Goal: Find specific page/section: Find specific page/section

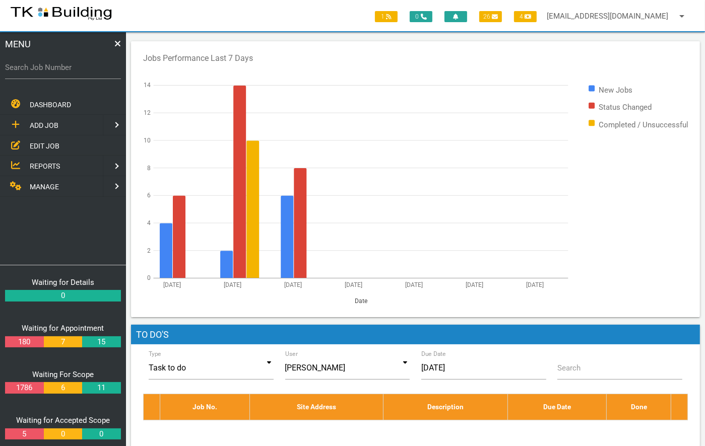
click at [50, 145] on span "EDIT JOB" at bounding box center [45, 146] width 30 height 8
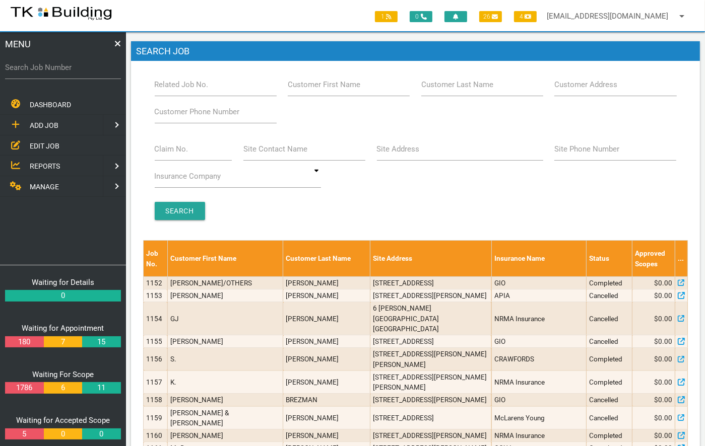
click at [186, 83] on label "Related Job No." at bounding box center [182, 85] width 54 height 12
click at [186, 83] on input "Related Job No." at bounding box center [216, 84] width 122 height 23
click at [383, 153] on label "Site Address" at bounding box center [398, 150] width 43 height 12
click at [383, 153] on input "Site Address" at bounding box center [460, 149] width 166 height 23
type input "18 [PERSON_NAME]"
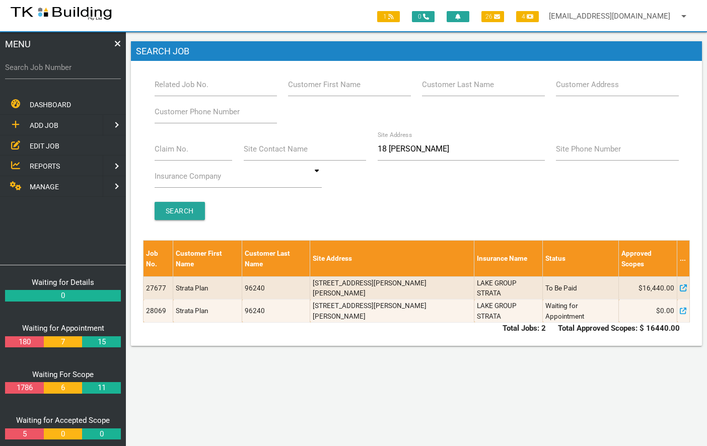
click at [584, 346] on div "1 0 26 4 [EMAIL_ADDRESS][DOMAIN_NAME] arrow_drop_down Account Preferences Logou…" at bounding box center [416, 239] width 581 height 414
click at [39, 143] on span "EDIT JOB" at bounding box center [45, 146] width 30 height 8
